Goal: Task Accomplishment & Management: Use online tool/utility

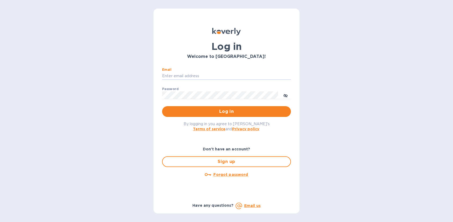
type input "[EMAIL_ADDRESS][DOMAIN_NAME]"
click at [223, 113] on span "Log in" at bounding box center [226, 111] width 120 height 6
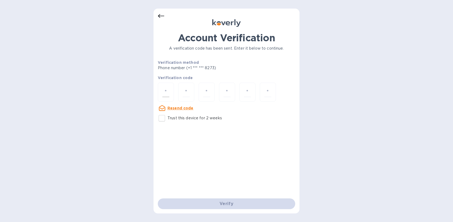
click at [166, 97] on div at bounding box center [166, 92] width 16 height 19
type input "1"
type input "4"
type input "2"
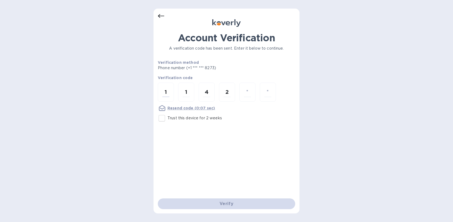
type input "5"
type input "1"
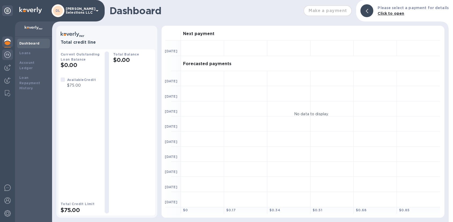
click at [4, 56] on div at bounding box center [7, 55] width 11 height 12
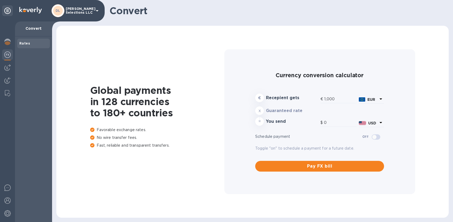
type input "1,163.59"
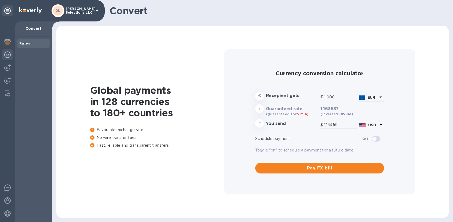
click at [7, 73] on div at bounding box center [7, 121] width 15 height 201
click at [6, 68] on img at bounding box center [7, 67] width 6 height 6
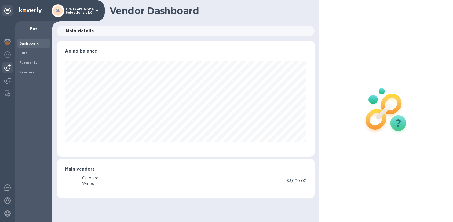
scroll to position [116, 257]
click at [34, 52] on span "Bills" at bounding box center [33, 52] width 28 height 5
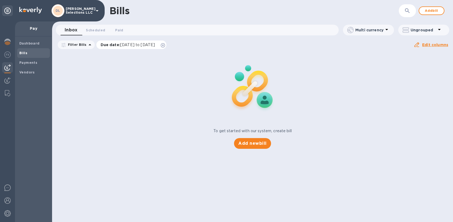
click at [123, 42] on p "Due date : [DATE] to [DATE]" at bounding box center [129, 44] width 57 height 5
click at [78, 63] on div "To get started with our system, create bill Add new bill" at bounding box center [252, 100] width 405 height 101
click at [22, 64] on span "Payments" at bounding box center [28, 62] width 18 height 5
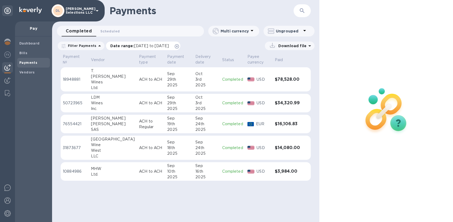
click at [138, 45] on span "[DATE] to [DATE]" at bounding box center [151, 46] width 35 height 4
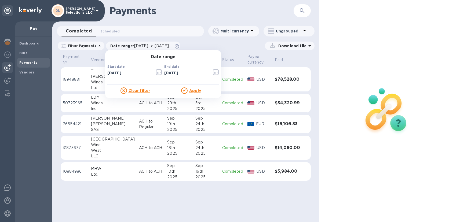
click at [156, 73] on icon "button" at bounding box center [159, 72] width 6 height 6
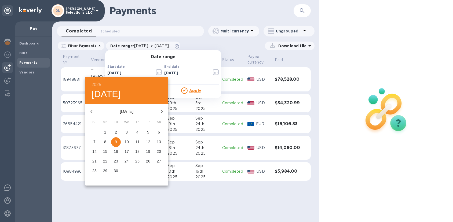
click at [107, 133] on span "1" at bounding box center [105, 132] width 10 height 5
type input "[DATE]"
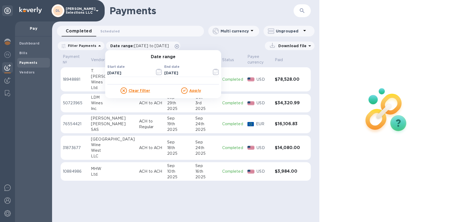
click at [193, 90] on u "Apply" at bounding box center [195, 90] width 12 height 4
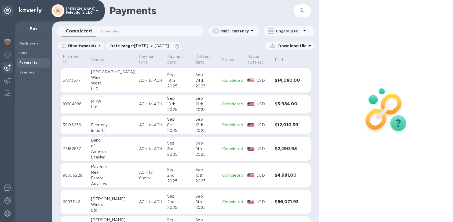
scroll to position [84, 0]
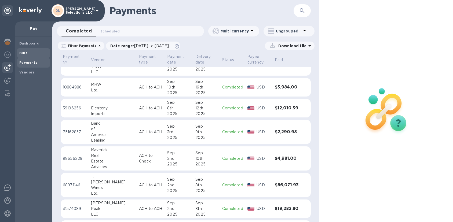
click at [27, 54] on span "Bills" at bounding box center [33, 52] width 28 height 5
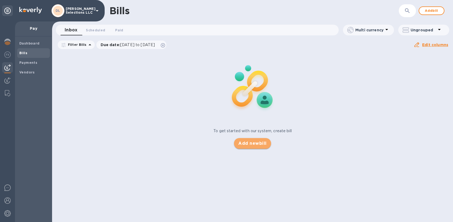
click at [258, 147] on button "Add new bill" at bounding box center [252, 143] width 37 height 11
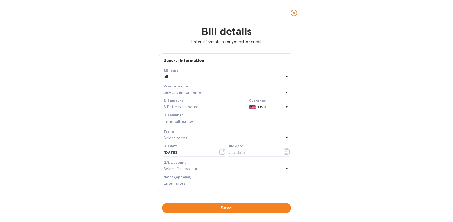
click at [185, 93] on p "Select vendor name" at bounding box center [182, 93] width 38 height 6
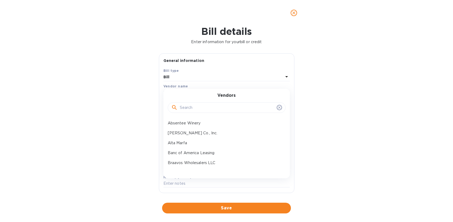
scroll to position [0, 1]
click at [188, 108] on input "text" at bounding box center [227, 108] width 95 height 8
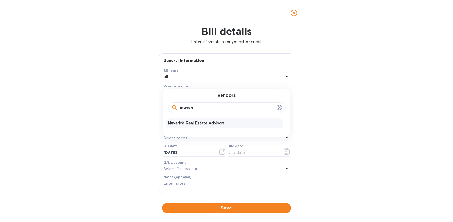
type input "maveri"
click at [194, 124] on p "Maverick Real Estate Advisors" at bounding box center [224, 123] width 113 height 6
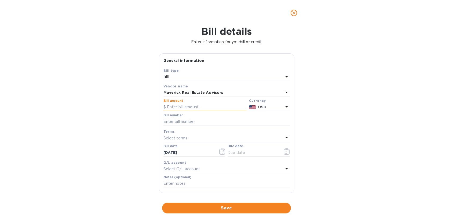
click at [204, 103] on input "text" at bounding box center [204, 107] width 83 height 8
type input "4,981"
click at [186, 121] on input "text" at bounding box center [226, 122] width 126 height 8
type input "Oct Rent 525 N 18th"
click at [286, 152] on icon "button" at bounding box center [286, 152] width 1 height 1
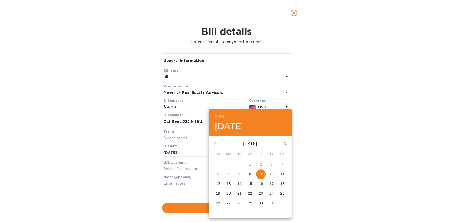
click at [260, 174] on p "9" at bounding box center [261, 173] width 2 height 5
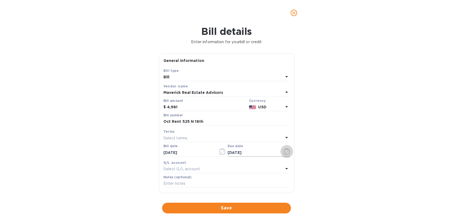
click at [283, 151] on icon "button" at bounding box center [286, 151] width 6 height 6
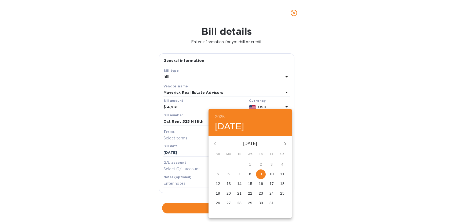
click at [251, 174] on span "8" at bounding box center [250, 173] width 10 height 5
type input "[DATE]"
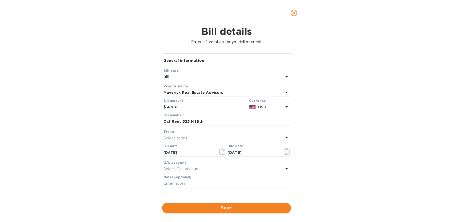
click at [246, 202] on div "Save" at bounding box center [226, 208] width 131 height 13
click at [244, 205] on span "Save" at bounding box center [226, 208] width 120 height 6
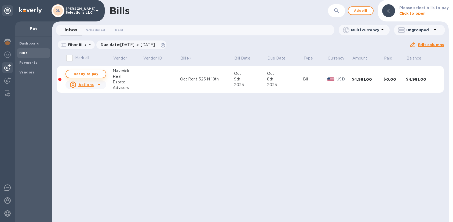
click at [83, 76] on span "Ready to pay" at bounding box center [85, 74] width 31 height 6
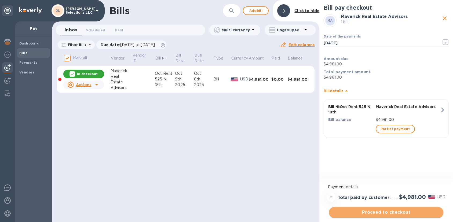
click at [362, 211] on span "Proceed to checkout" at bounding box center [386, 212] width 106 height 6
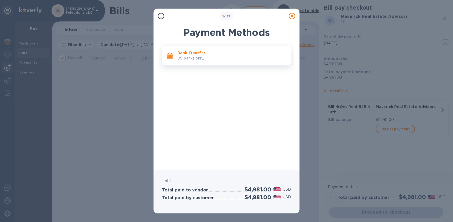
click at [203, 51] on p "Bank Transfer" at bounding box center [231, 52] width 109 height 5
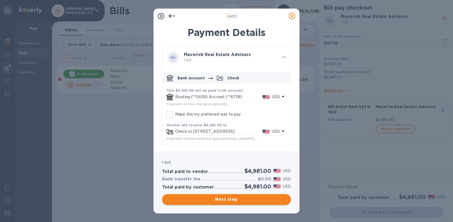
click at [229, 202] on span "Next step" at bounding box center [226, 199] width 120 height 6
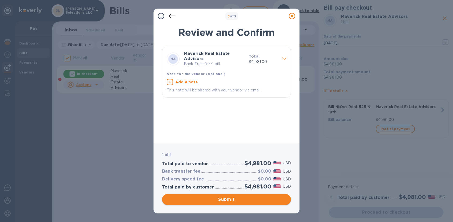
click at [224, 199] on span "Submit" at bounding box center [226, 199] width 120 height 6
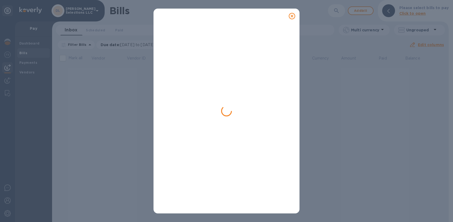
checkbox input "false"
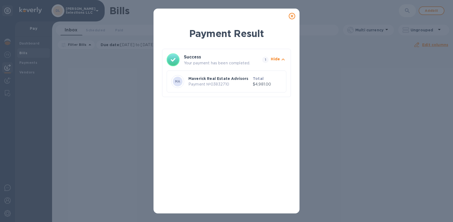
click at [290, 19] on icon at bounding box center [292, 16] width 6 height 6
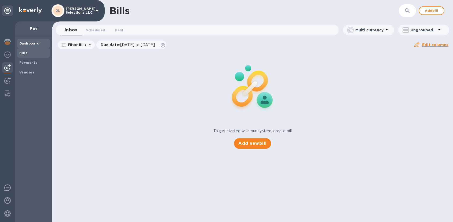
click at [23, 45] on span "Dashboard" at bounding box center [29, 43] width 20 height 5
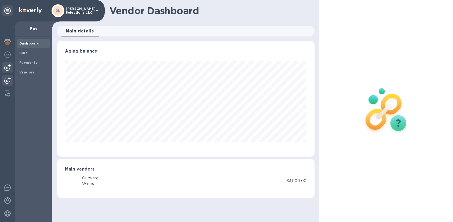
scroll to position [116, 257]
